Goal: Information Seeking & Learning: Check status

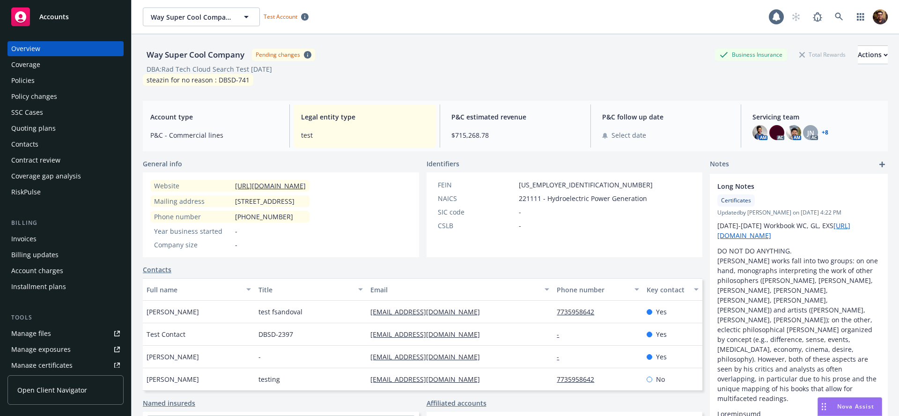
click at [53, 387] on span "Open Client Navigator" at bounding box center [52, 390] width 70 height 10
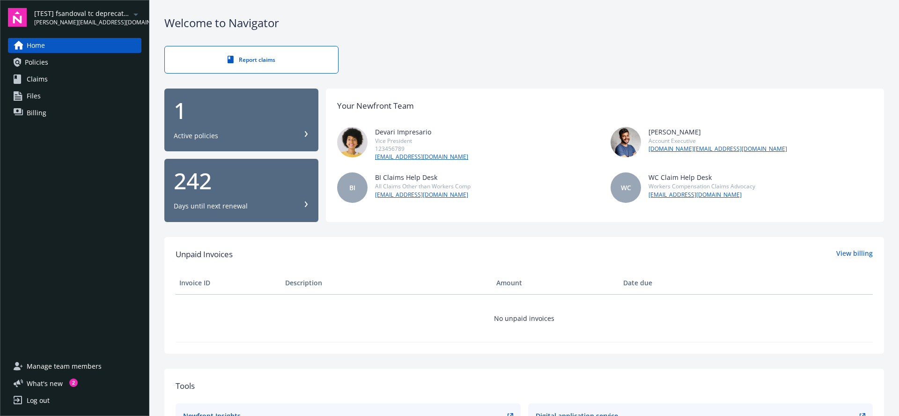
click at [101, 22] on span "[PERSON_NAME][EMAIL_ADDRESS][DOMAIN_NAME]" at bounding box center [82, 22] width 96 height 8
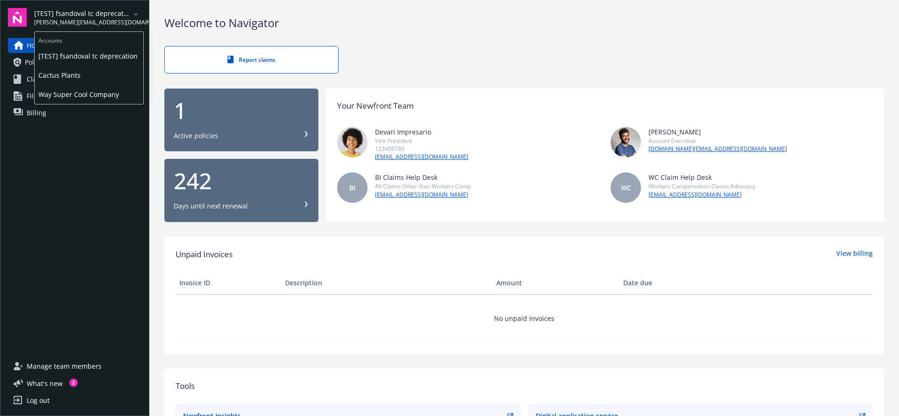
click at [100, 22] on span "[PERSON_NAME][EMAIL_ADDRESS][DOMAIN_NAME]" at bounding box center [82, 22] width 96 height 8
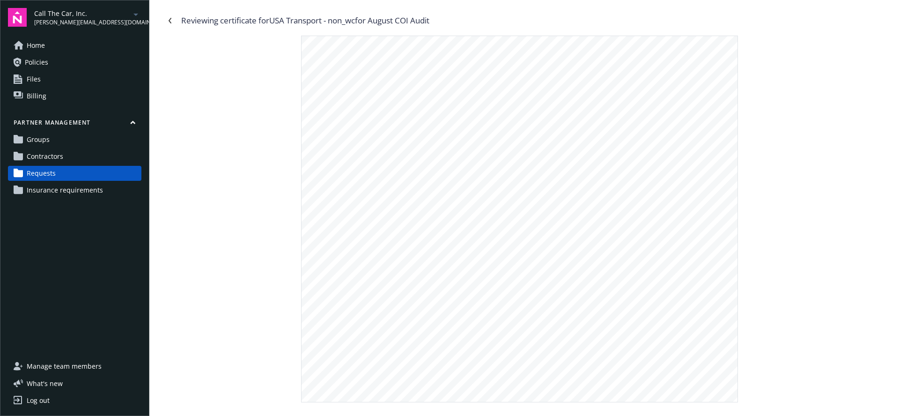
drag, startPoint x: 369, startPoint y: 21, endPoint x: 305, endPoint y: 22, distance: 64.1
click at [305, 22] on div "Reviewing certificate for USA Transport - non_wc for August COI Audit" at bounding box center [523, 20] width 723 height 15
drag, startPoint x: 277, startPoint y: 20, endPoint x: 450, endPoint y: 19, distance: 172.7
click at [450, 19] on div "Reviewing certificate for USA Transport - non_wc for August COI Audit" at bounding box center [523, 20] width 723 height 15
copy div "USA Transport - non_wc for August COI Audit"
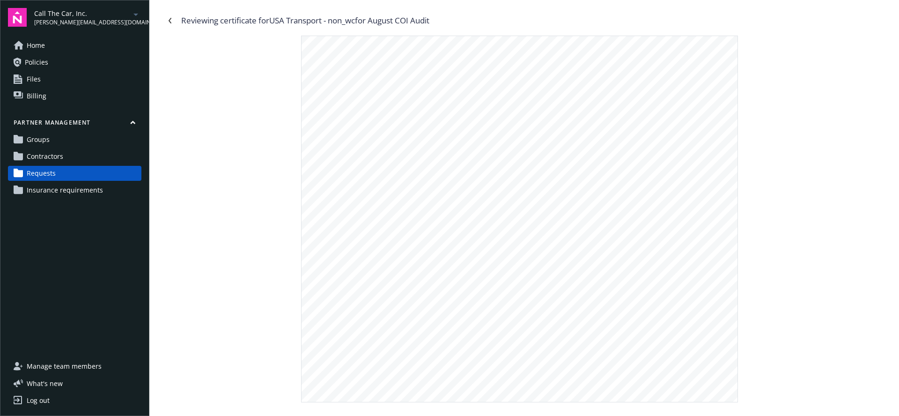
click at [63, 172] on link "Requests" at bounding box center [74, 173] width 133 height 15
drag, startPoint x: 391, startPoint y: 238, endPoint x: 339, endPoint y: 234, distance: 52.1
click at [339, 234] on span "Sexual Abuse & Molestation" at bounding box center [366, 237] width 76 height 6
click at [507, 228] on div "INSR ADDL SUBR LTR INSD WVD PRODUCER CONTACT NAME: FAX PHONE (A/C, No): (A/C, N…" at bounding box center [519, 137] width 436 height 563
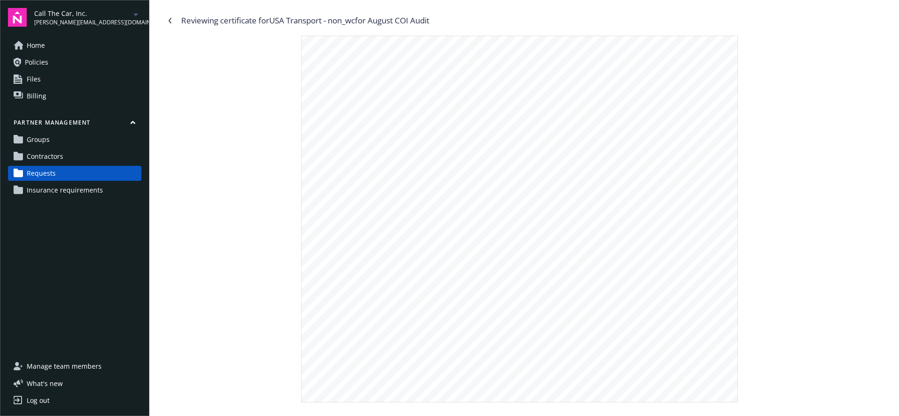
drag, startPoint x: 629, startPoint y: 239, endPoint x: 595, endPoint y: 236, distance: 34.3
click at [595, 236] on span "08/09/2025 08/09/2026 Per Occur" at bounding box center [576, 237] width 75 height 6
drag, startPoint x: 648, startPoint y: 239, endPoint x: 627, endPoint y: 239, distance: 20.6
click at [648, 239] on div "INSR ADDL SUBR LTR INSD WVD PRODUCER CONTACT NAME: FAX PHONE (A/C, No): (A/C, N…" at bounding box center [519, 137] width 436 height 563
click at [614, 238] on span "08/09/2025 08/09/2026 Per Occur" at bounding box center [576, 237] width 75 height 6
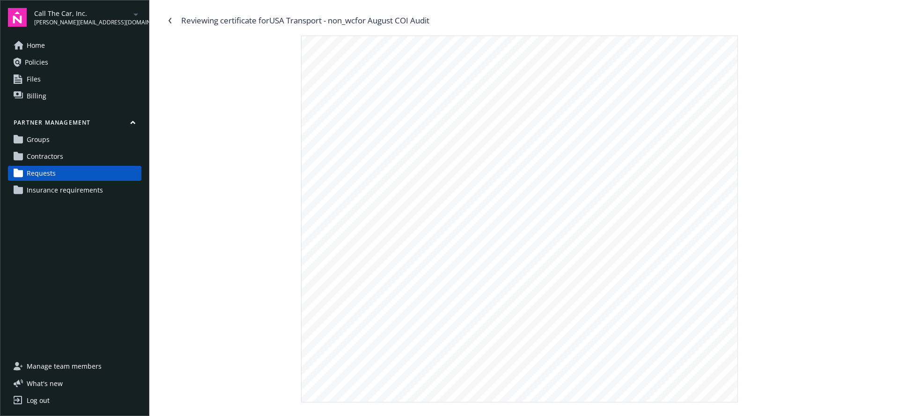
click at [614, 238] on span "08/09/2025 08/09/2026 Per Occur" at bounding box center [576, 237] width 75 height 6
drag, startPoint x: 621, startPoint y: 238, endPoint x: 617, endPoint y: 238, distance: 4.7
click at [614, 238] on span "08/09/2025 08/09/2026 Per Occur" at bounding box center [576, 237] width 75 height 6
click at [589, 248] on div "INSR ADDL SUBR LTR INSD WVD PRODUCER CONTACT NAME: FAX PHONE (A/C, No): (A/C, N…" at bounding box center [519, 137] width 436 height 563
click at [588, 238] on span "08/09/2025 08/09/2026 Per Occur" at bounding box center [576, 237] width 75 height 6
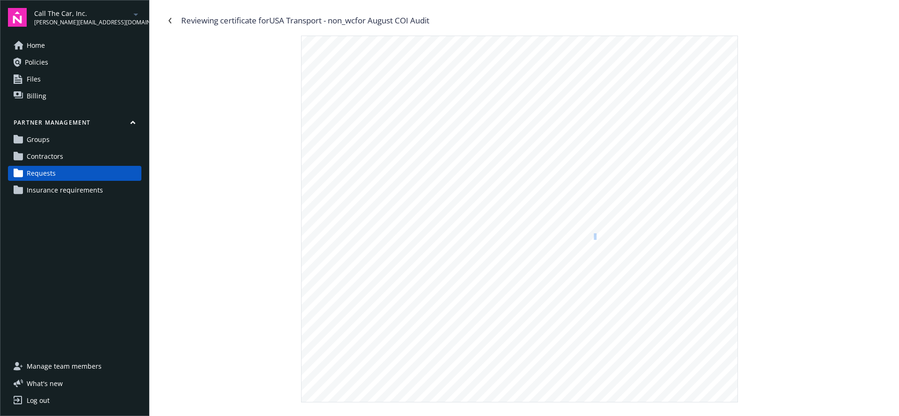
click at [588, 238] on span "08/09/2025 08/09/2026 Per Occur" at bounding box center [576, 237] width 75 height 6
click at [614, 238] on span "08/09/2025 08/09/2026 Per Occur" at bounding box center [576, 237] width 75 height 6
click at [632, 238] on div "INSR ADDL SUBR LTR INSD WVD PRODUCER CONTACT NAME: FAX PHONE (A/C, No): (A/C, N…" at bounding box center [519, 137] width 436 height 563
click at [614, 238] on span "08/09/2025 08/09/2026 Per Occur" at bounding box center [576, 237] width 75 height 6
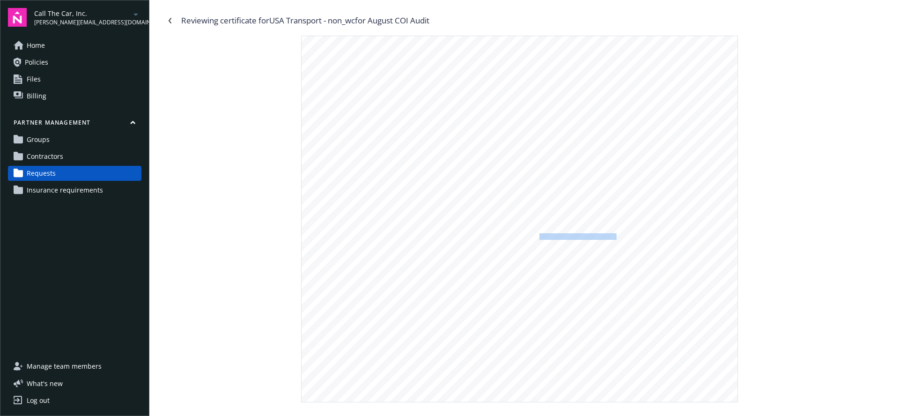
click at [614, 238] on span "08/09/2025 08/09/2026 Per Occur" at bounding box center [576, 237] width 75 height 6
click at [584, 146] on span "08/09/2025 08/09/2026" at bounding box center [561, 144] width 45 height 6
click at [610, 135] on span "(Ea accident)" at bounding box center [618, 137] width 25 height 4
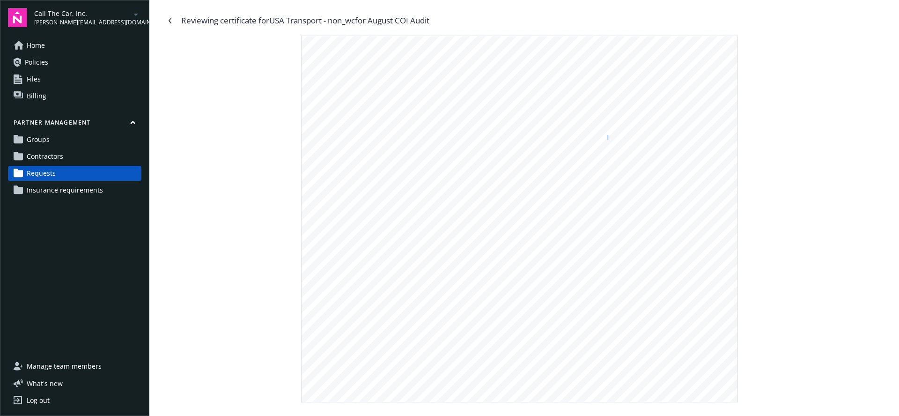
click at [610, 135] on span "(Ea accident)" at bounding box center [618, 137] width 25 height 4
click at [611, 135] on span "(Ea accident)" at bounding box center [618, 137] width 25 height 4
click at [504, 141] on span "NEMT-CA-000187-25" at bounding box center [480, 144] width 55 height 6
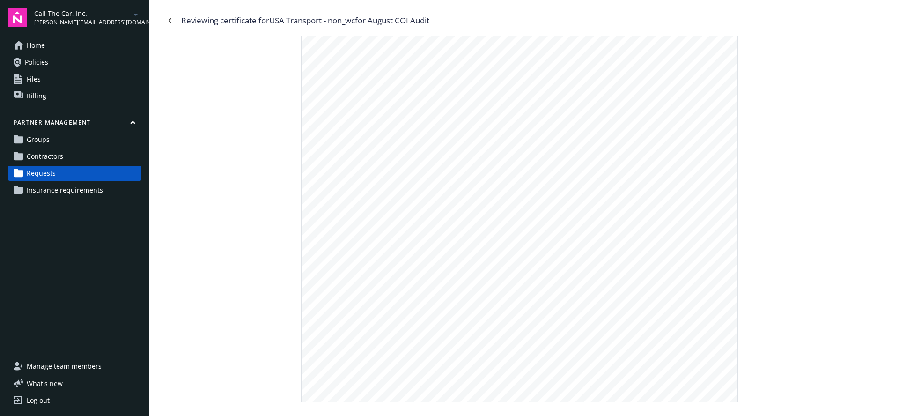
click at [564, 91] on span "08/09/2025 08/09/2026" at bounding box center [561, 93] width 45 height 6
click at [562, 82] on span "08/09/2025 08/09/2026" at bounding box center [561, 85] width 45 height 6
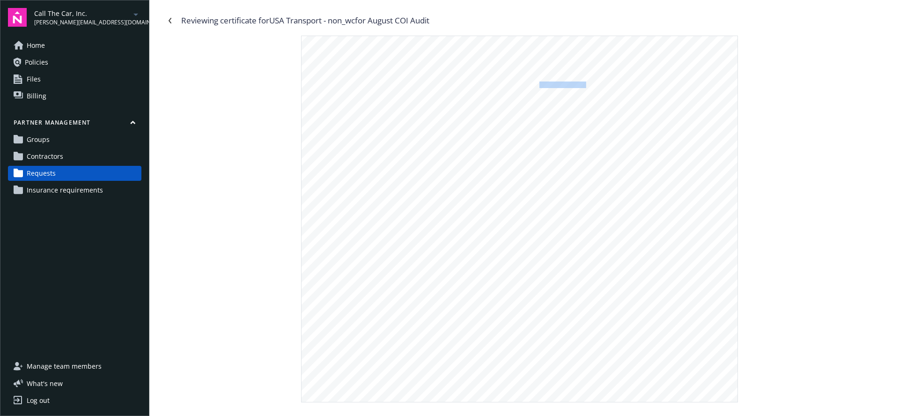
click at [562, 82] on span "08/09/2025 08/09/2026" at bounding box center [561, 85] width 45 height 6
click at [562, 115] on div "INSR ADDL SUBR LTR INSD WVD PRODUCER CONTACT NAME: FAX PHONE (A/C, No): (A/C, N…" at bounding box center [519, 137] width 436 height 563
click at [337, 85] on div "INSR ADDL SUBR LTR INSD WVD PRODUCER CONTACT NAME: FAX PHONE (A/C, No): (A/C, N…" at bounding box center [519, 137] width 436 height 563
click at [329, 84] on div "INSR ADDL SUBR LTR INSD WVD PRODUCER CONTACT NAME: FAX PHONE (A/C, No): (A/C, N…" at bounding box center [519, 137] width 436 height 563
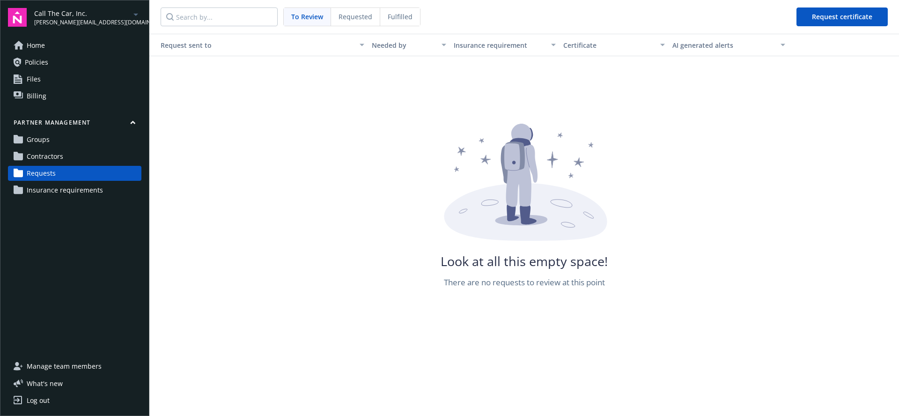
drag, startPoint x: 436, startPoint y: 21, endPoint x: 429, endPoint y: 21, distance: 7.5
click at [436, 21] on nav "To Review Requested Fulfilled Request certificate" at bounding box center [523, 17] width 749 height 34
click at [402, 20] on span "Fulfilled" at bounding box center [399, 17] width 25 height 10
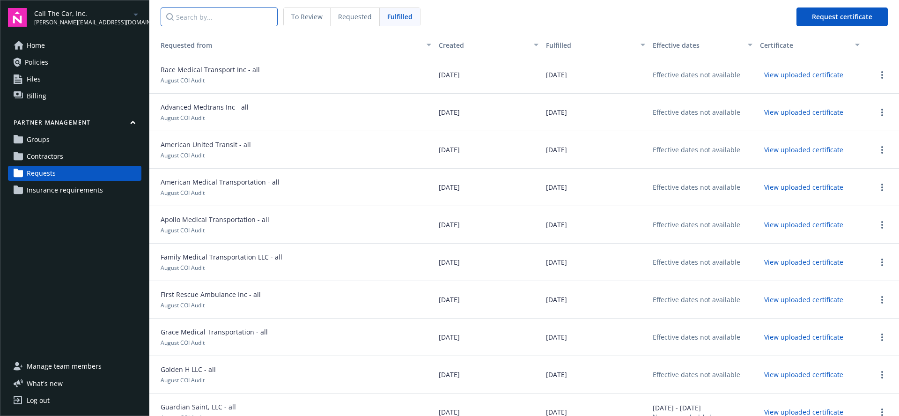
click at [188, 15] on input "Search by..." at bounding box center [219, 16] width 117 height 19
paste input "USA Transport - non_wc for August COI Audit"
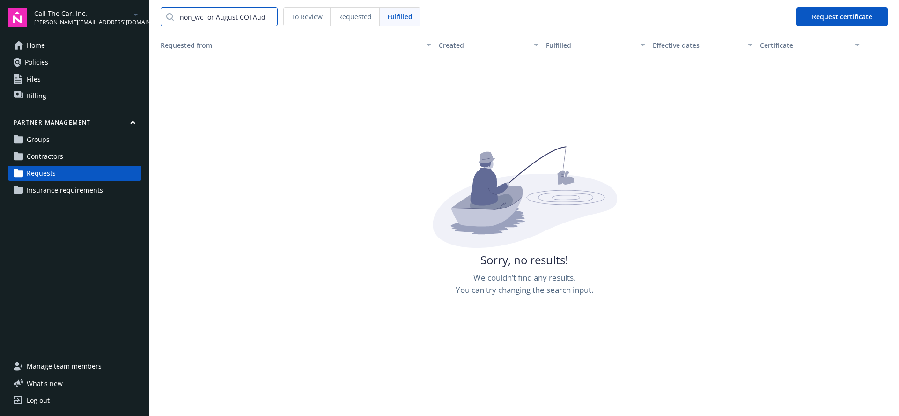
drag, startPoint x: 320, startPoint y: 23, endPoint x: 407, endPoint y: 31, distance: 87.4
click at [407, 31] on nav "USA Transport - non_wc for August COI Audit To Review Requested Fulfilled Reque…" at bounding box center [523, 17] width 749 height 34
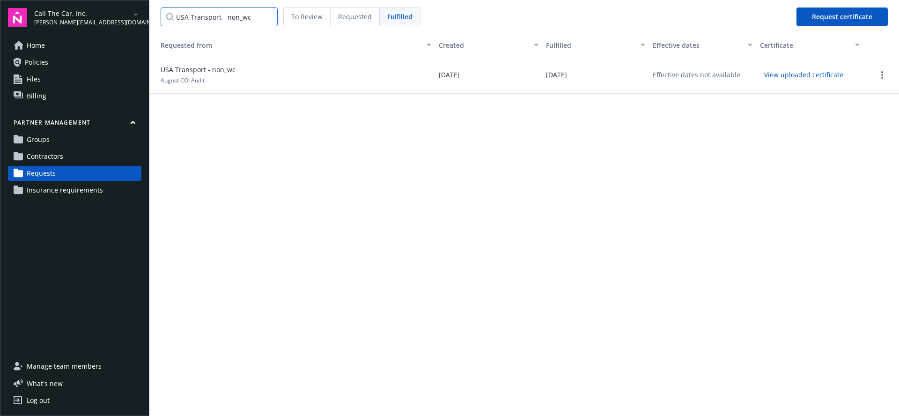
type input "USA Transport - non_wc"
click at [829, 73] on button "View uploaded certificate" at bounding box center [804, 74] width 88 height 15
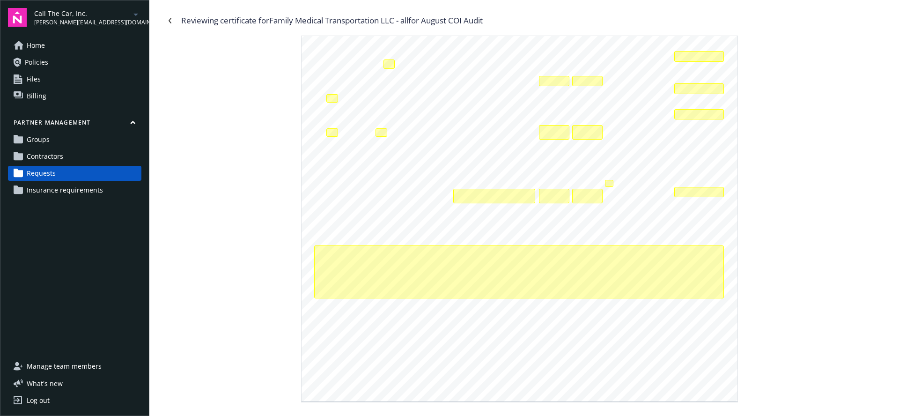
scroll to position [196, 0]
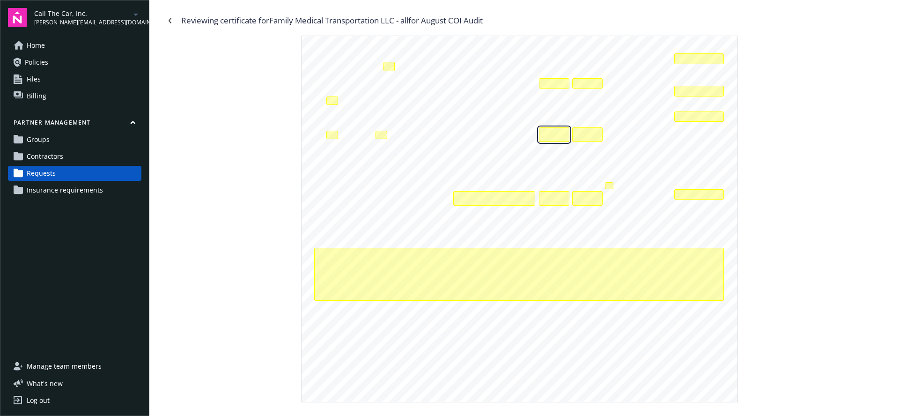
click at [544, 134] on div "The effective date for automobile liability coverage is not in the correct form…" at bounding box center [554, 134] width 30 height 14
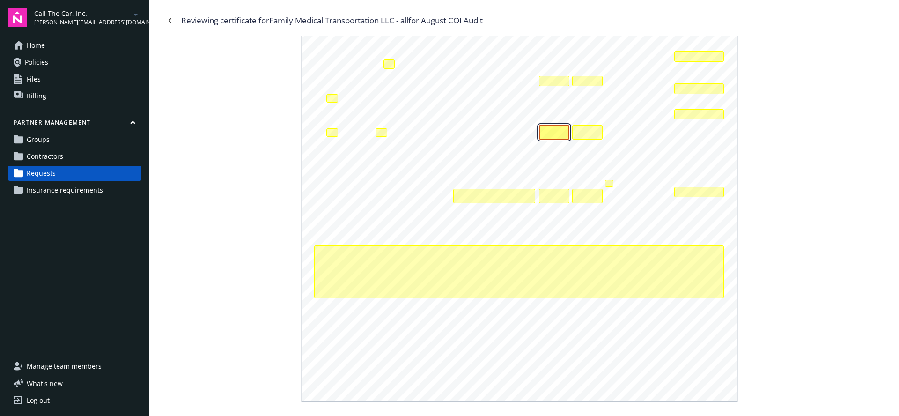
scroll to position [0, 0]
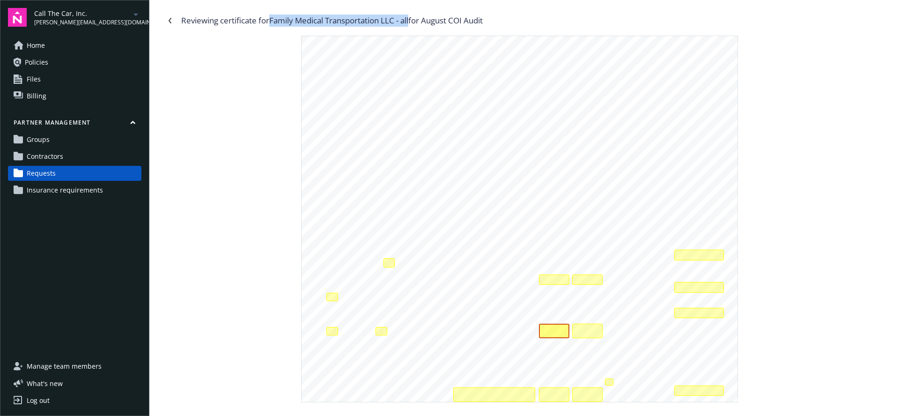
drag, startPoint x: 275, startPoint y: 20, endPoint x: 415, endPoint y: 15, distance: 140.0
click at [415, 15] on div "Reviewing certificate for Family Medical Transportation LLC - all for August CO…" at bounding box center [331, 21] width 301 height 12
copy div "Family Medical Transportation LLC - all"
click at [171, 20] on icon "Navigate back" at bounding box center [170, 21] width 6 height 6
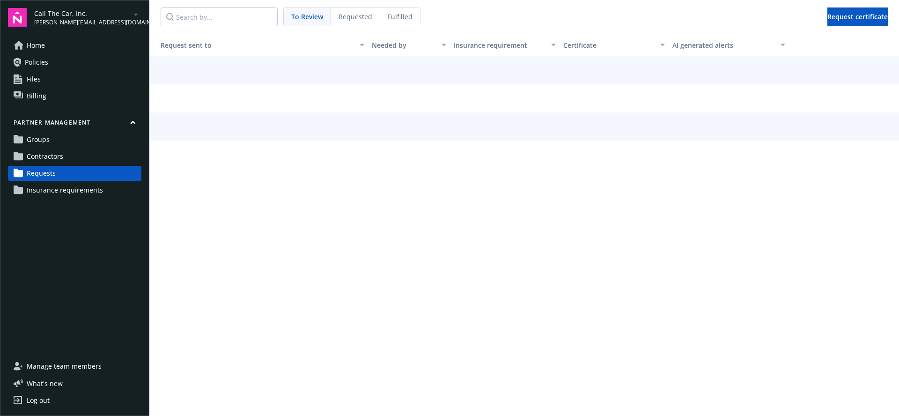
click at [397, 23] on div "Fulfilled" at bounding box center [400, 17] width 40 height 18
click at [208, 21] on input "Search by..." at bounding box center [219, 16] width 117 height 19
paste input "Family Medical Transportation LLC - all"
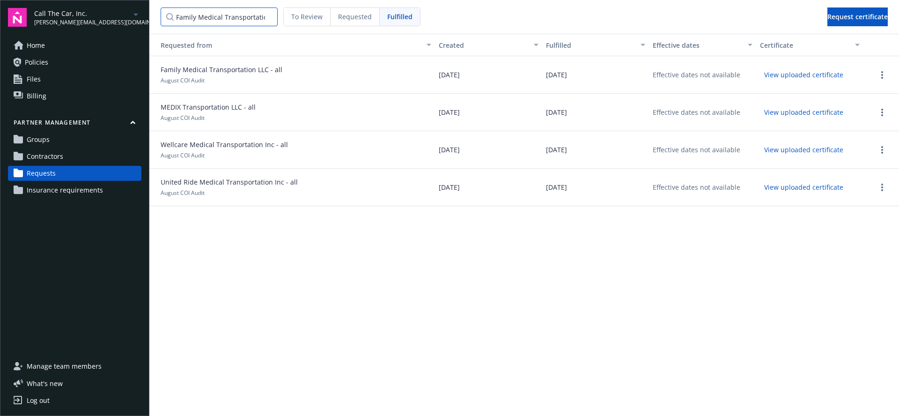
drag, startPoint x: 136, startPoint y: 13, endPoint x: 88, endPoint y: 11, distance: 47.3
click at [88, 11] on div "Call The Car, Inc. [PERSON_NAME][EMAIL_ADDRESS][DOMAIN_NAME] Home Policies File…" at bounding box center [449, 208] width 899 height 416
type input "Family Medical Transportation LLC - all"
click at [810, 70] on button "View uploaded certificate" at bounding box center [804, 74] width 88 height 15
